Goal: Transaction & Acquisition: Purchase product/service

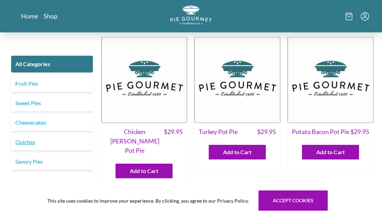
click at [23, 143] on link "Quiches" at bounding box center [52, 142] width 82 height 17
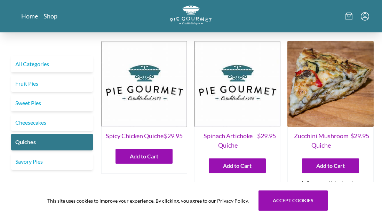
click at [241, 138] on span "Spinach Artichoke Quiche" at bounding box center [228, 140] width 58 height 19
click at [248, 100] on img at bounding box center [237, 84] width 86 height 86
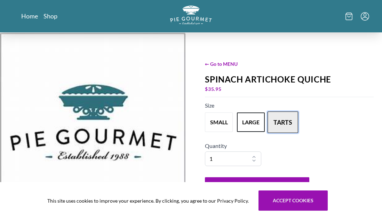
click at [282, 120] on button "tarts" at bounding box center [283, 122] width 31 height 22
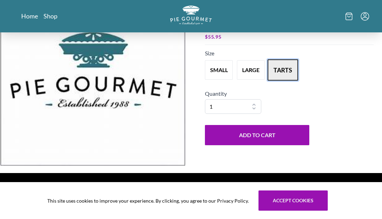
scroll to position [42, 0]
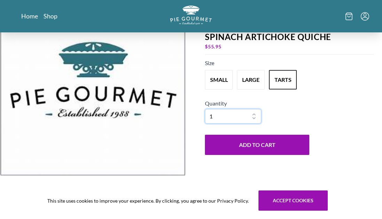
click at [253, 120] on select "1 2 3 4 5 6 7 8 9 10" at bounding box center [233, 116] width 56 height 15
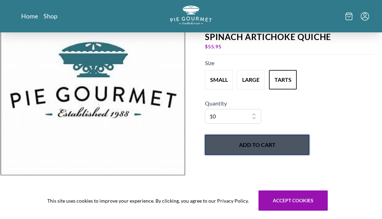
click at [254, 146] on button "Add to Cart" at bounding box center [257, 145] width 104 height 20
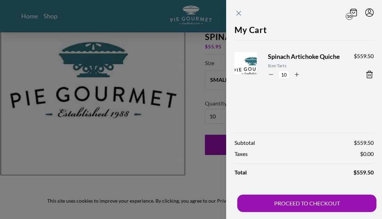
click at [238, 12] on icon "Close panel" at bounding box center [238, 13] width 8 height 8
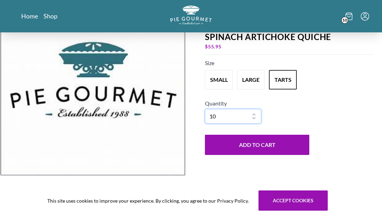
click at [257, 114] on select "1 2 3 4 5 6 7 8 9 10" at bounding box center [233, 116] width 56 height 15
select select "1"
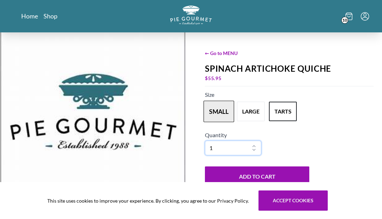
scroll to position [0, 0]
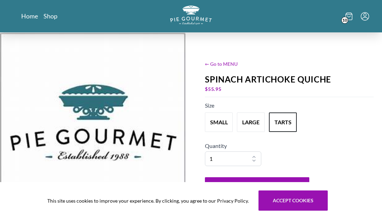
click at [227, 62] on span "← Go to MENU" at bounding box center [289, 63] width 169 height 7
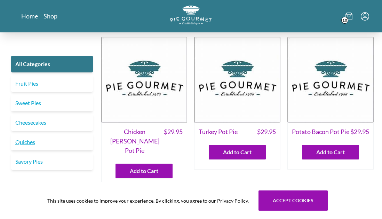
click at [25, 142] on link "Quiches" at bounding box center [52, 142] width 82 height 17
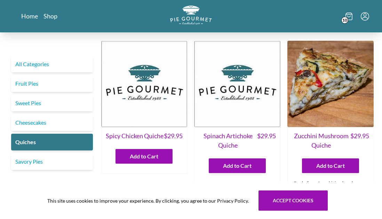
click at [366, 20] on icon "Menu" at bounding box center [365, 16] width 8 height 8
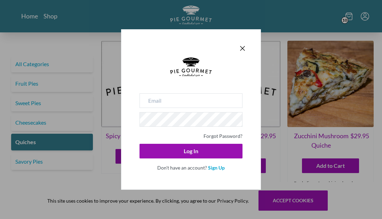
click at [352, 17] on div "Forgot Password? Log In Don't have an account? Sign Up" at bounding box center [191, 109] width 382 height 219
click at [344, 19] on div "Forgot Password? Log In Don't have an account? Sign Up" at bounding box center [191, 109] width 382 height 219
click at [242, 51] on icon "Close panel" at bounding box center [242, 48] width 8 height 8
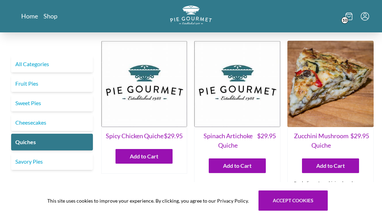
click at [346, 19] on span "10" at bounding box center [344, 20] width 7 height 7
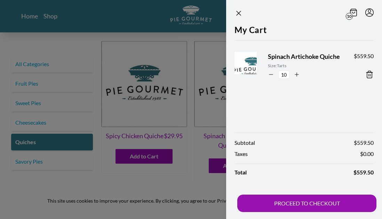
click at [371, 74] on icon at bounding box center [369, 74] width 8 height 8
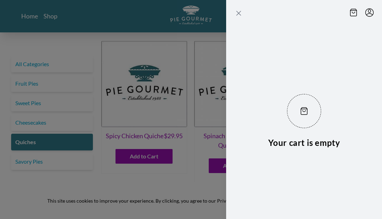
click at [239, 12] on icon "Close panel" at bounding box center [239, 13] width 4 height 4
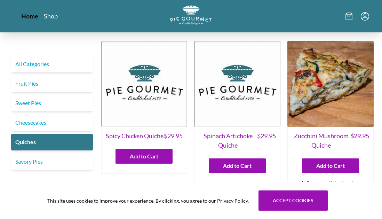
click at [26, 16] on link "Home" at bounding box center [29, 16] width 17 height 8
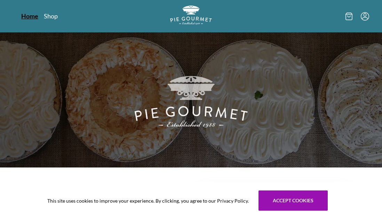
click at [29, 15] on link "Home" at bounding box center [29, 16] width 17 height 8
click at [48, 17] on link "Shop" at bounding box center [50, 16] width 14 height 8
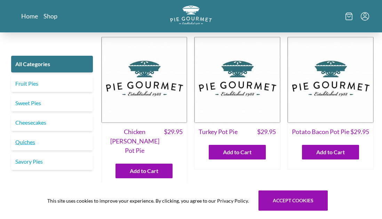
click at [30, 141] on link "Quiches" at bounding box center [52, 142] width 82 height 17
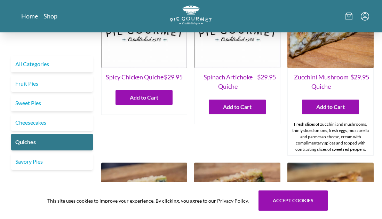
scroll to position [56, 0]
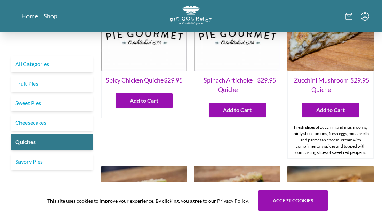
click at [242, 83] on span "Spinach Artichoke Quiche" at bounding box center [228, 84] width 58 height 19
click at [249, 69] on img at bounding box center [237, 28] width 86 height 86
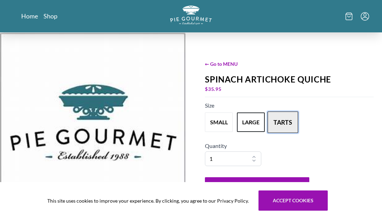
click at [280, 121] on button "tarts" at bounding box center [283, 122] width 31 height 22
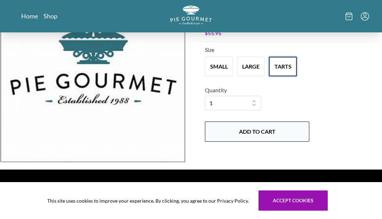
scroll to position [64, 0]
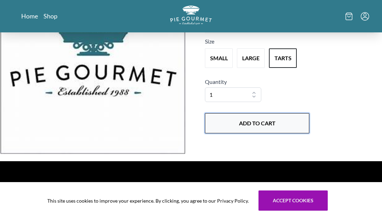
click at [270, 123] on button "Add to Cart" at bounding box center [257, 123] width 104 height 20
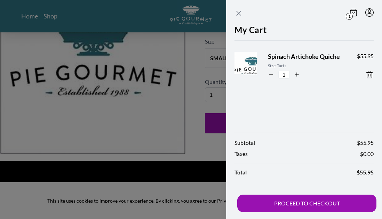
click at [238, 13] on icon "Close panel" at bounding box center [238, 13] width 8 height 8
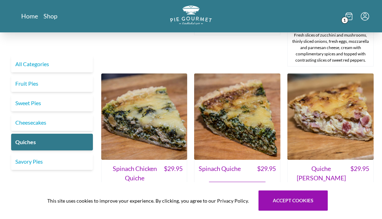
scroll to position [149, 0]
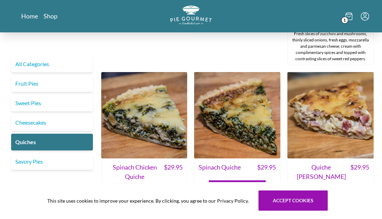
click at [330, 132] on img at bounding box center [330, 115] width 86 height 86
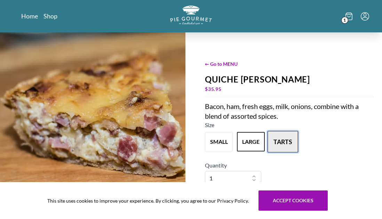
click at [283, 143] on button "tarts" at bounding box center [283, 142] width 31 height 22
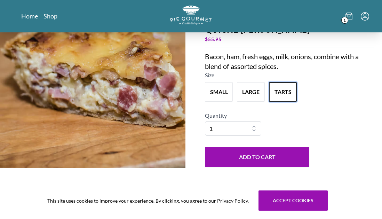
scroll to position [51, 0]
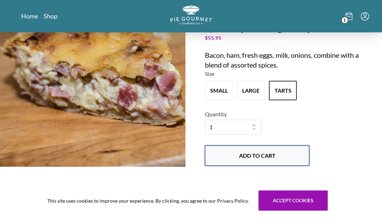
click at [270, 157] on button "Add to Cart" at bounding box center [257, 155] width 104 height 20
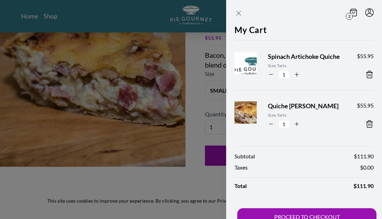
click at [239, 10] on icon "Close panel" at bounding box center [238, 13] width 8 height 8
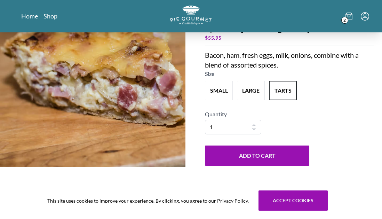
scroll to position [0, 0]
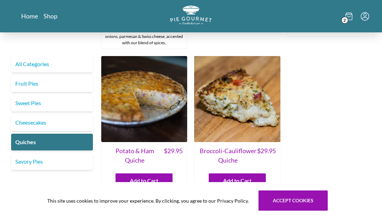
scroll to position [340, 0]
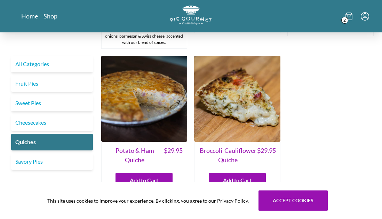
click at [167, 110] on img at bounding box center [144, 99] width 86 height 86
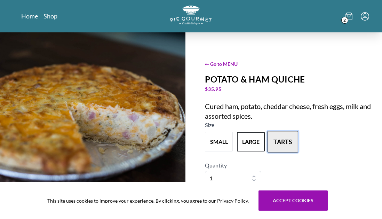
click at [283, 145] on button "tarts" at bounding box center [283, 142] width 31 height 22
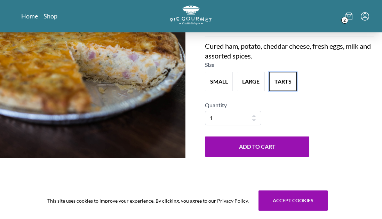
scroll to position [62, 0]
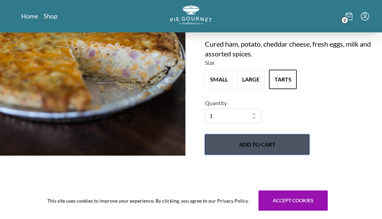
click at [268, 147] on button "Add to Cart" at bounding box center [257, 144] width 104 height 20
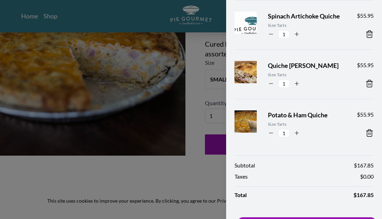
scroll to position [63, 0]
